Goal: Task Accomplishment & Management: Manage account settings

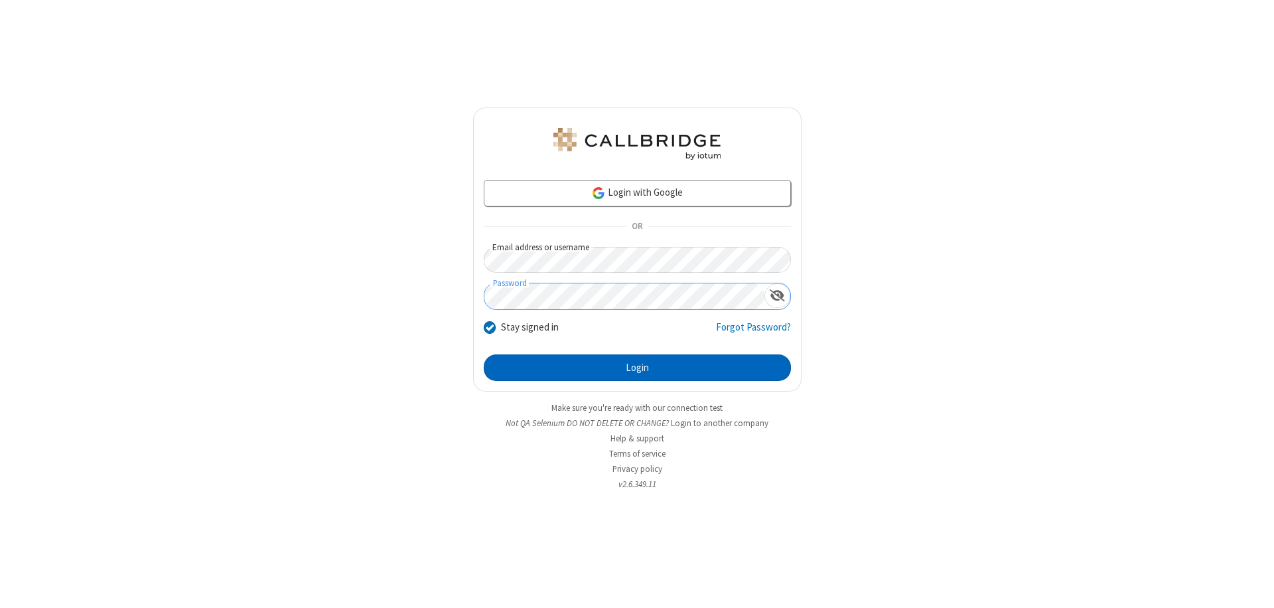
click at [637, 368] on button "Login" at bounding box center [637, 367] width 307 height 27
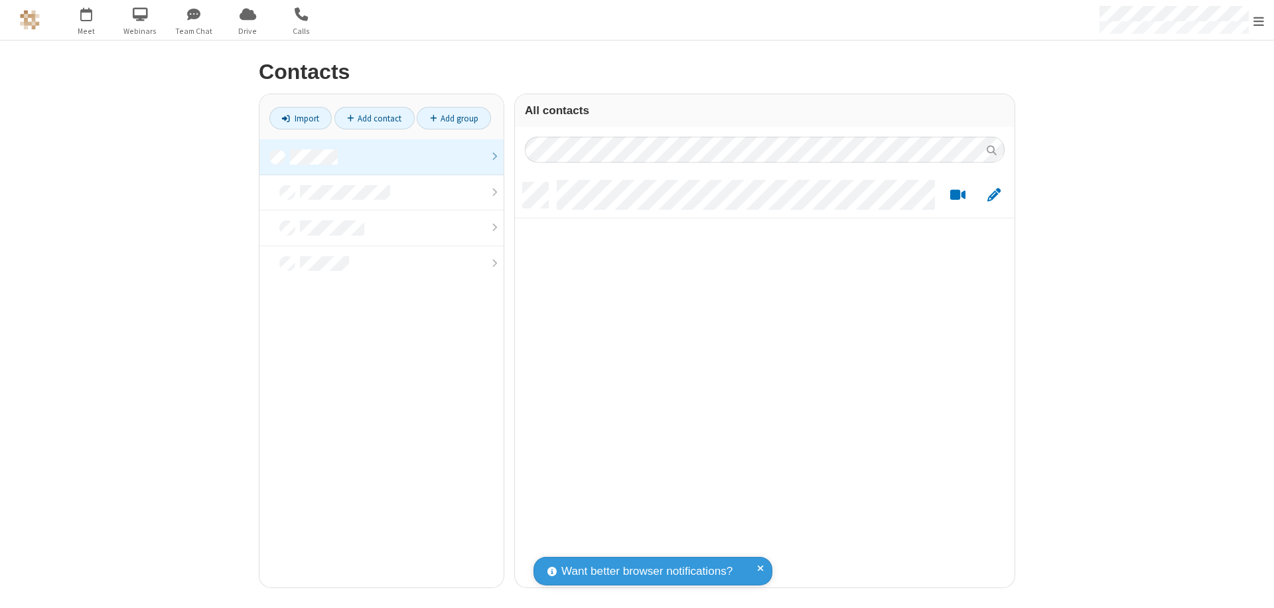
click at [374, 118] on link "Add contact" at bounding box center [374, 118] width 80 height 23
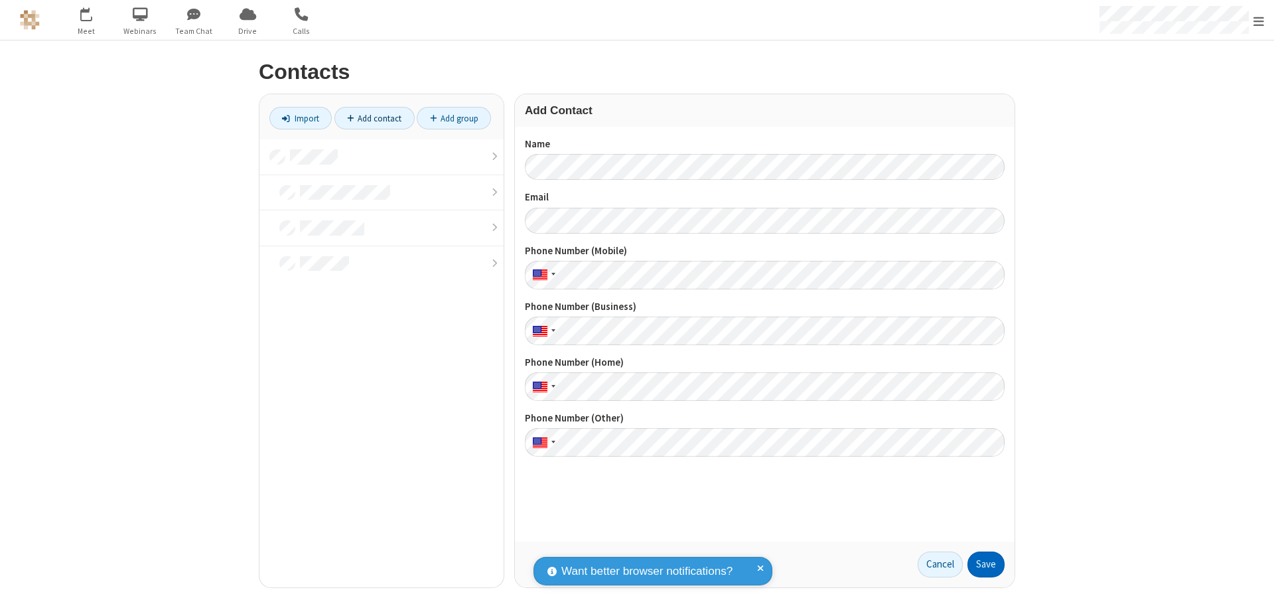
click at [986, 564] on button "Save" at bounding box center [985, 564] width 37 height 27
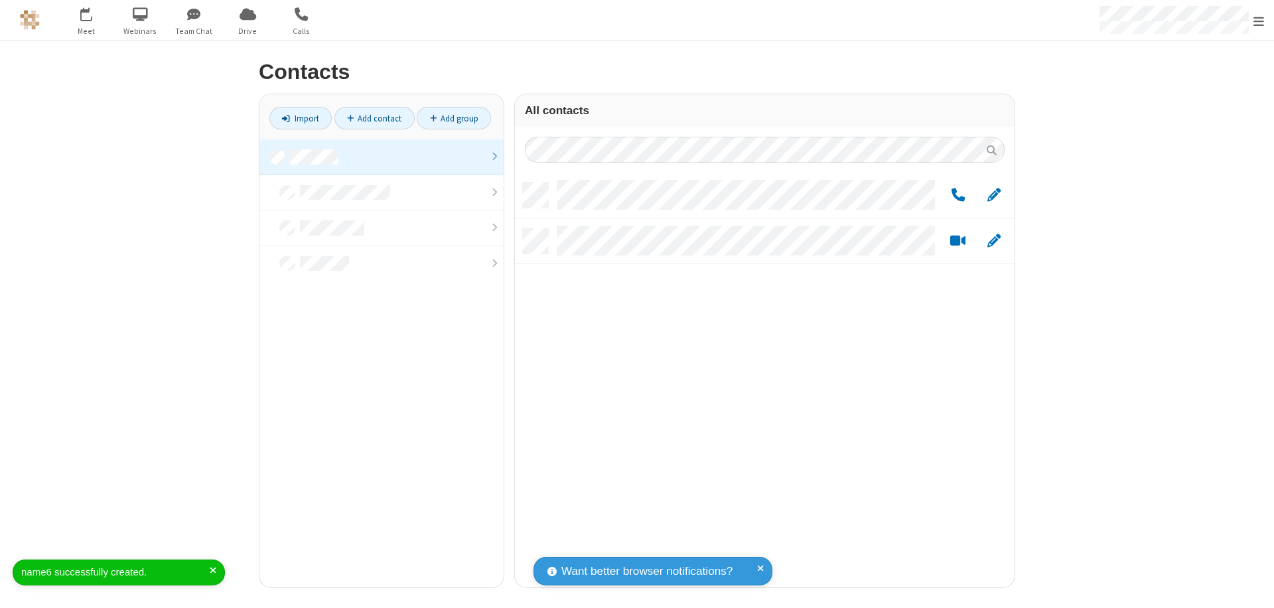
scroll to position [405, 490]
